Goal: Navigation & Orientation: Find specific page/section

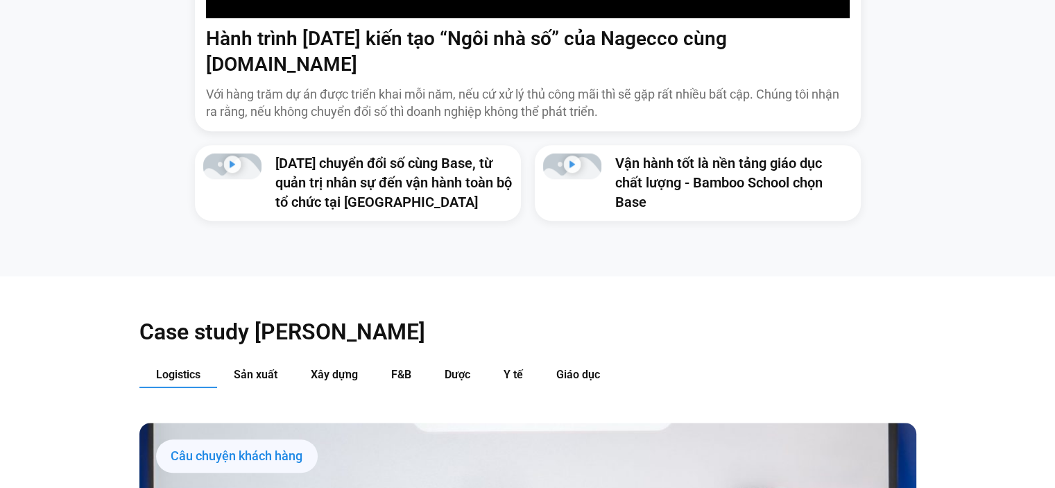
scroll to position [1388, 0]
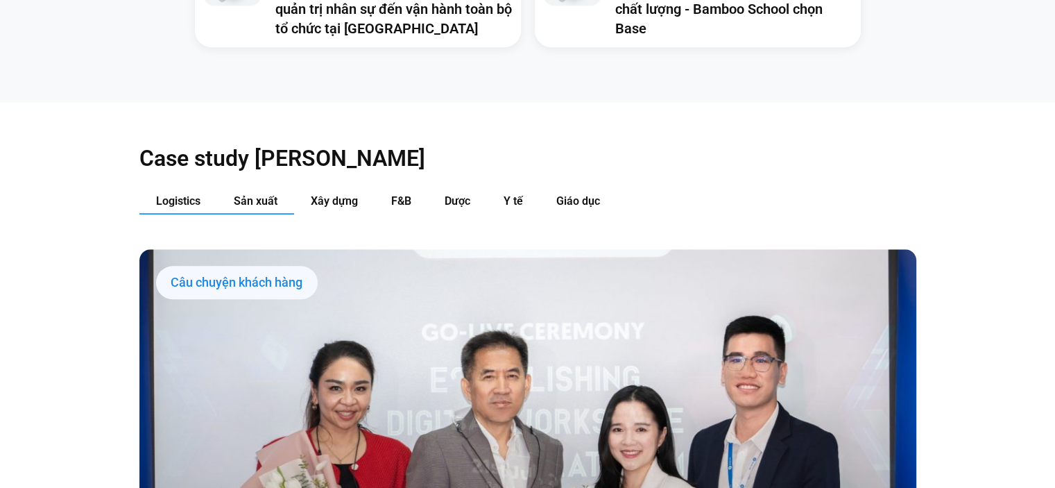
click at [258, 189] on button "Sản xuất" at bounding box center [255, 202] width 77 height 26
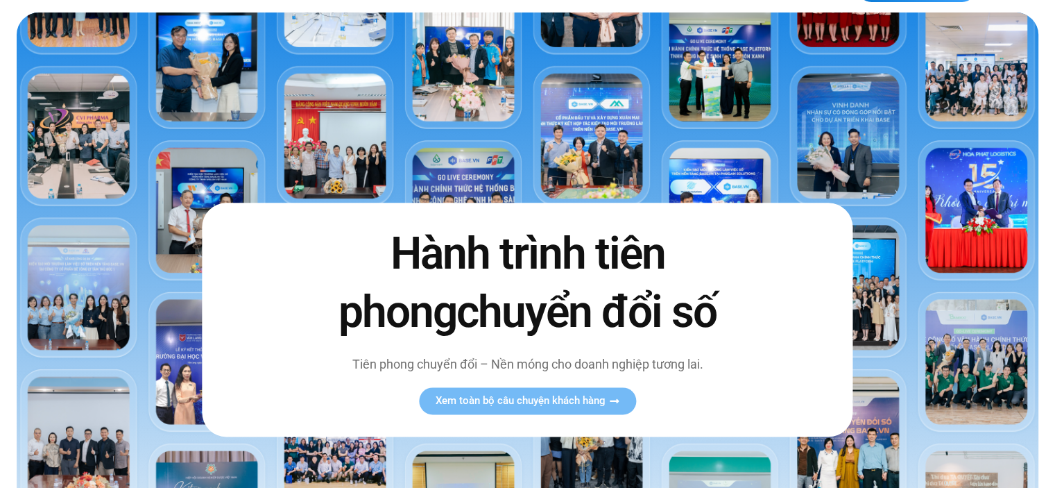
scroll to position [0, 0]
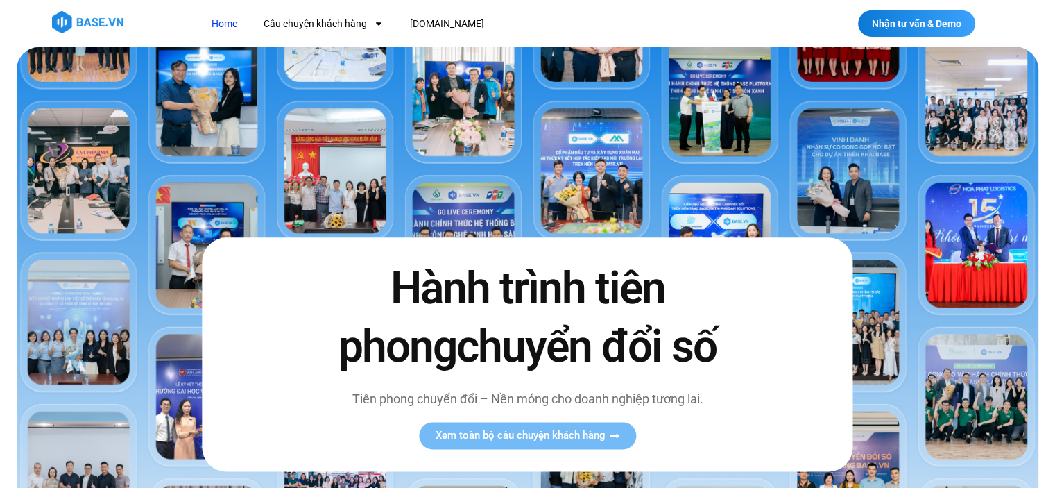
click at [65, 27] on img at bounding box center [87, 22] width 71 height 22
click at [223, 27] on link "Home" at bounding box center [224, 24] width 46 height 26
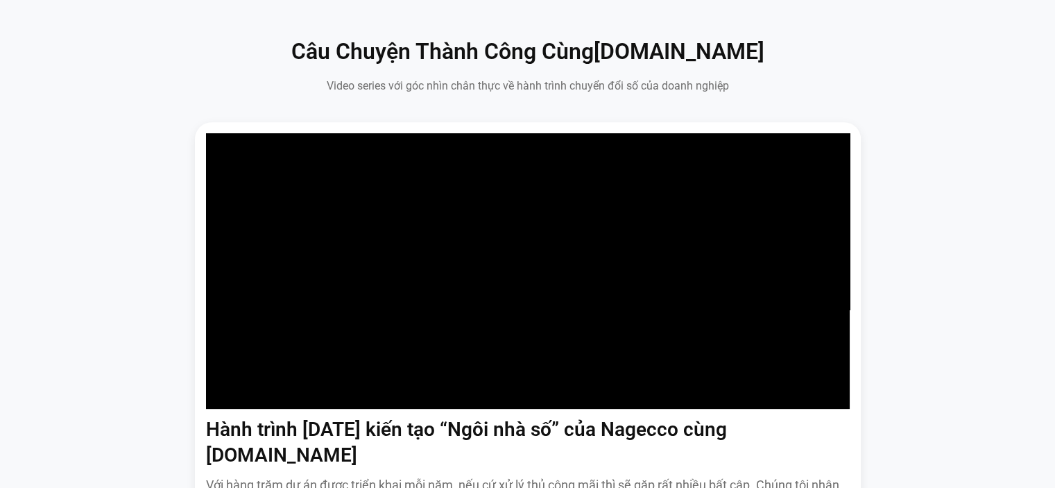
scroll to position [833, 0]
